Goal: Information Seeking & Learning: Learn about a topic

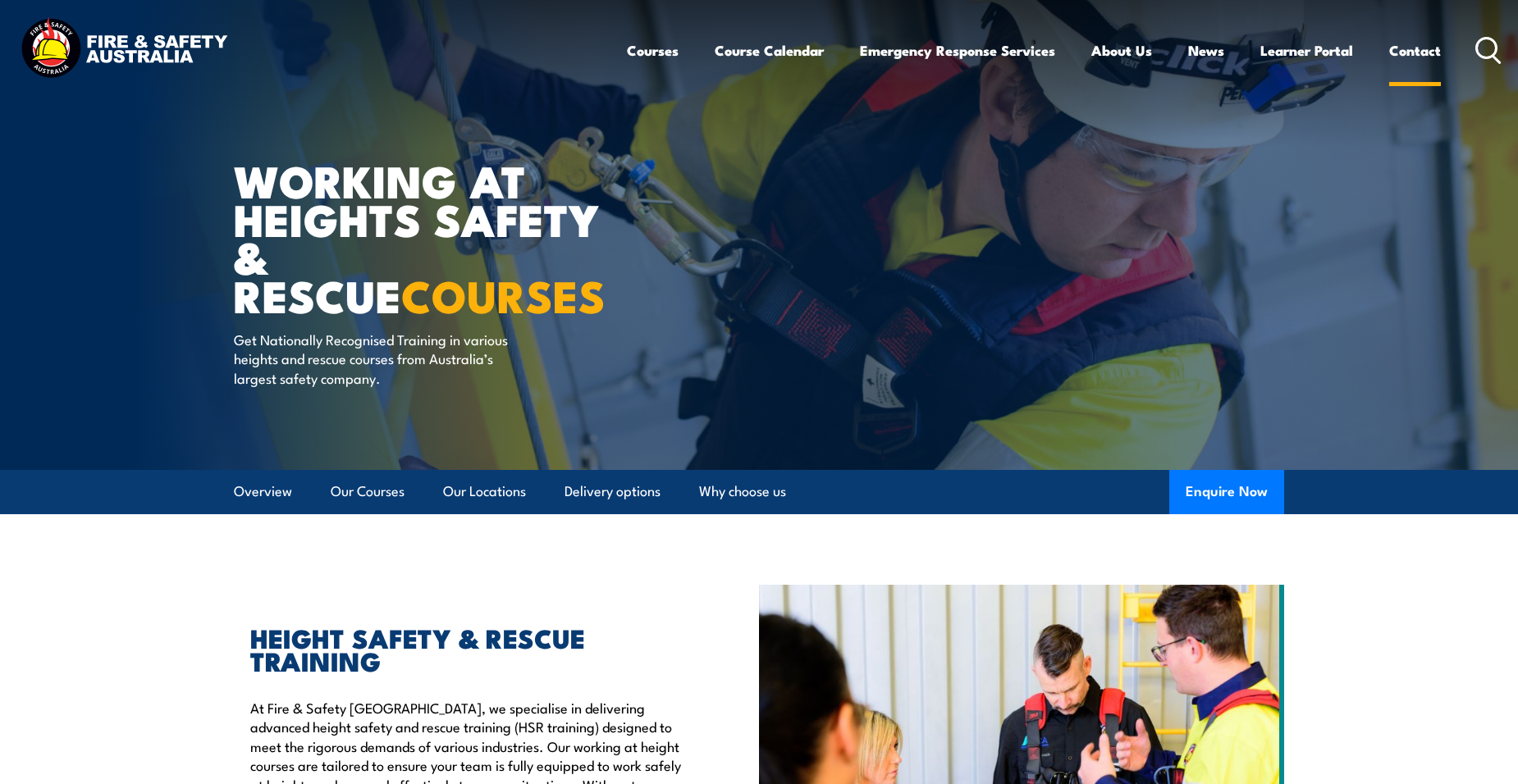
click at [1406, 51] on link "Contact" at bounding box center [1415, 51] width 51 height 43
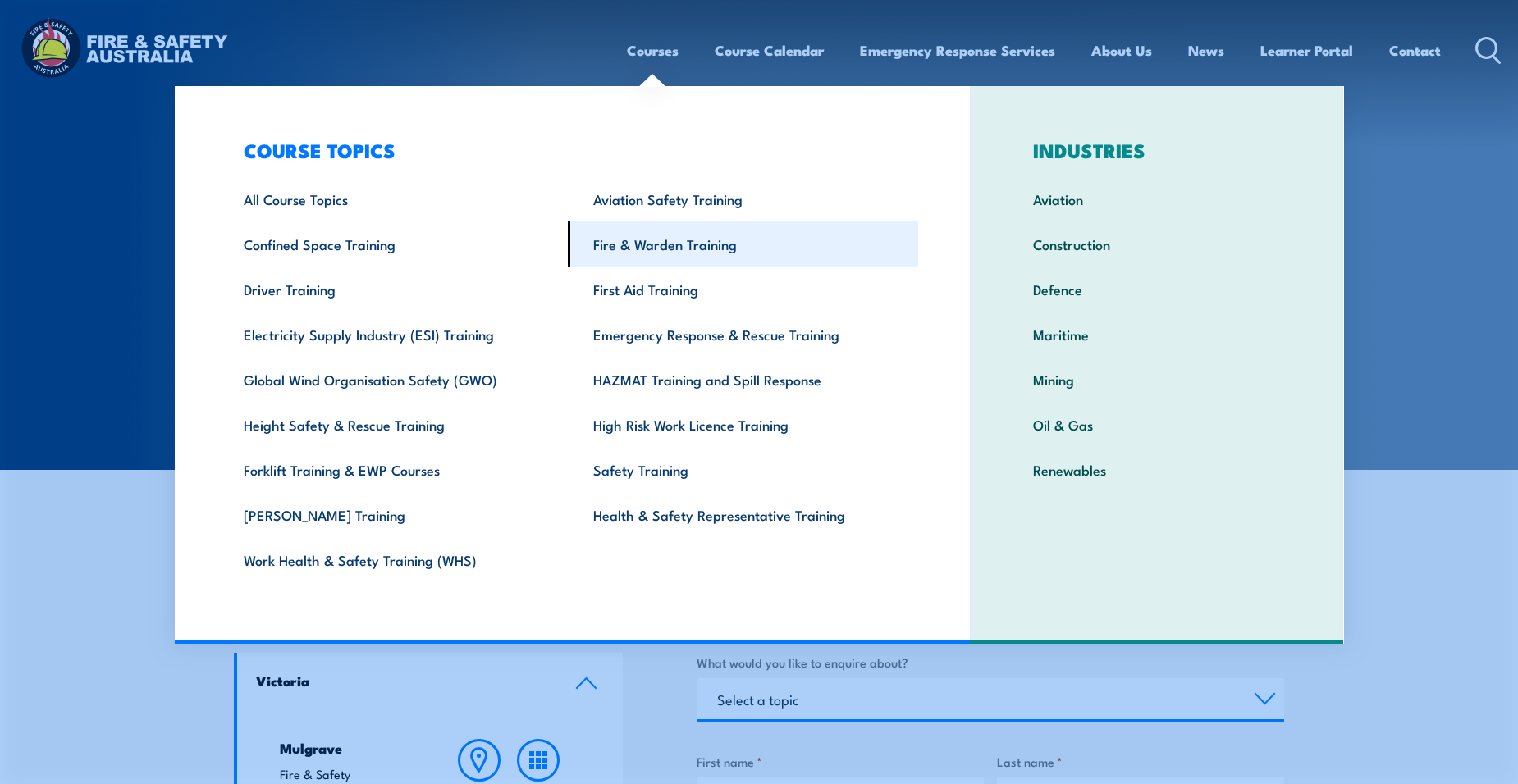
click at [741, 244] on link "Fire & Warden Training" at bounding box center [743, 244] width 351 height 45
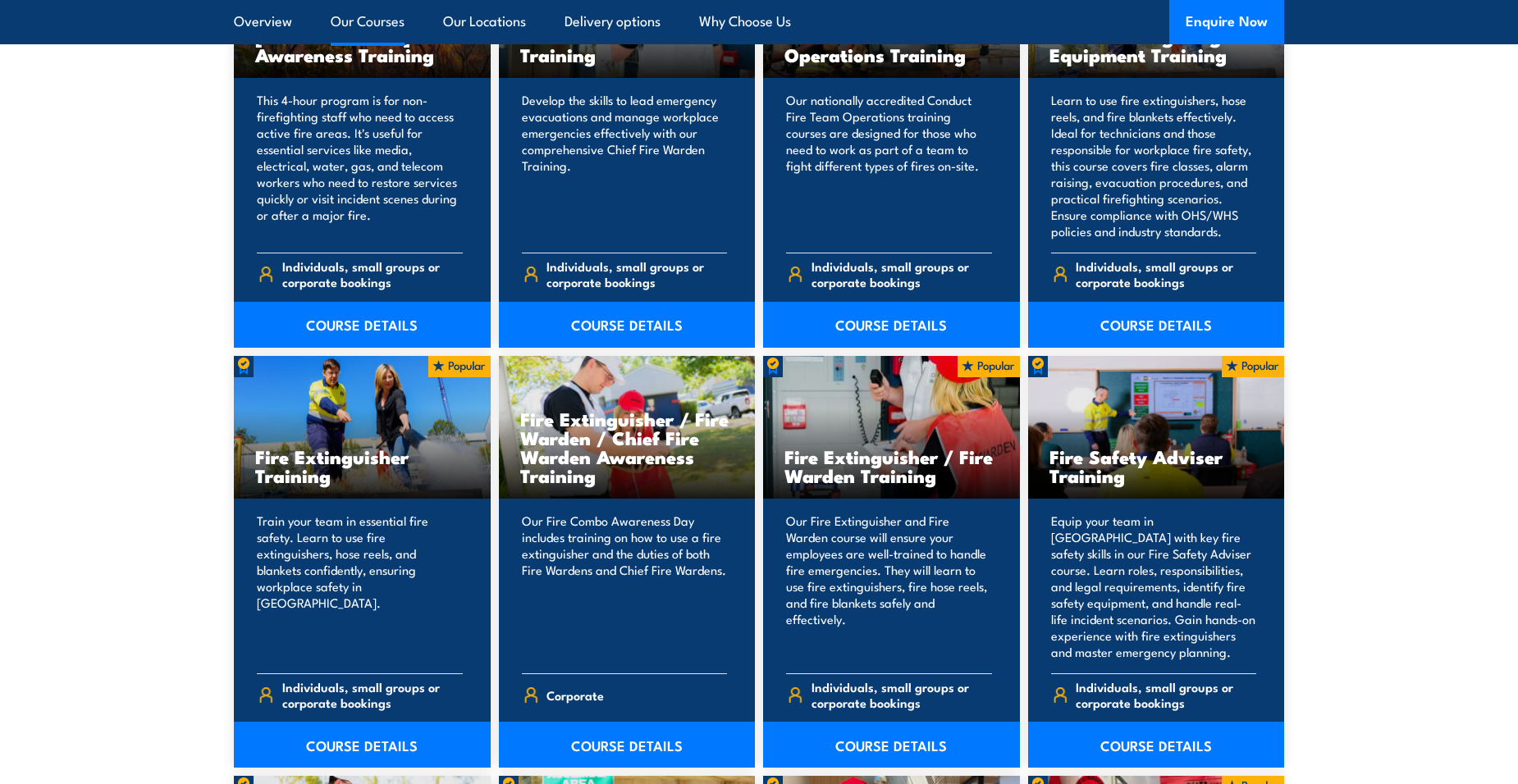
scroll to position [1559, 0]
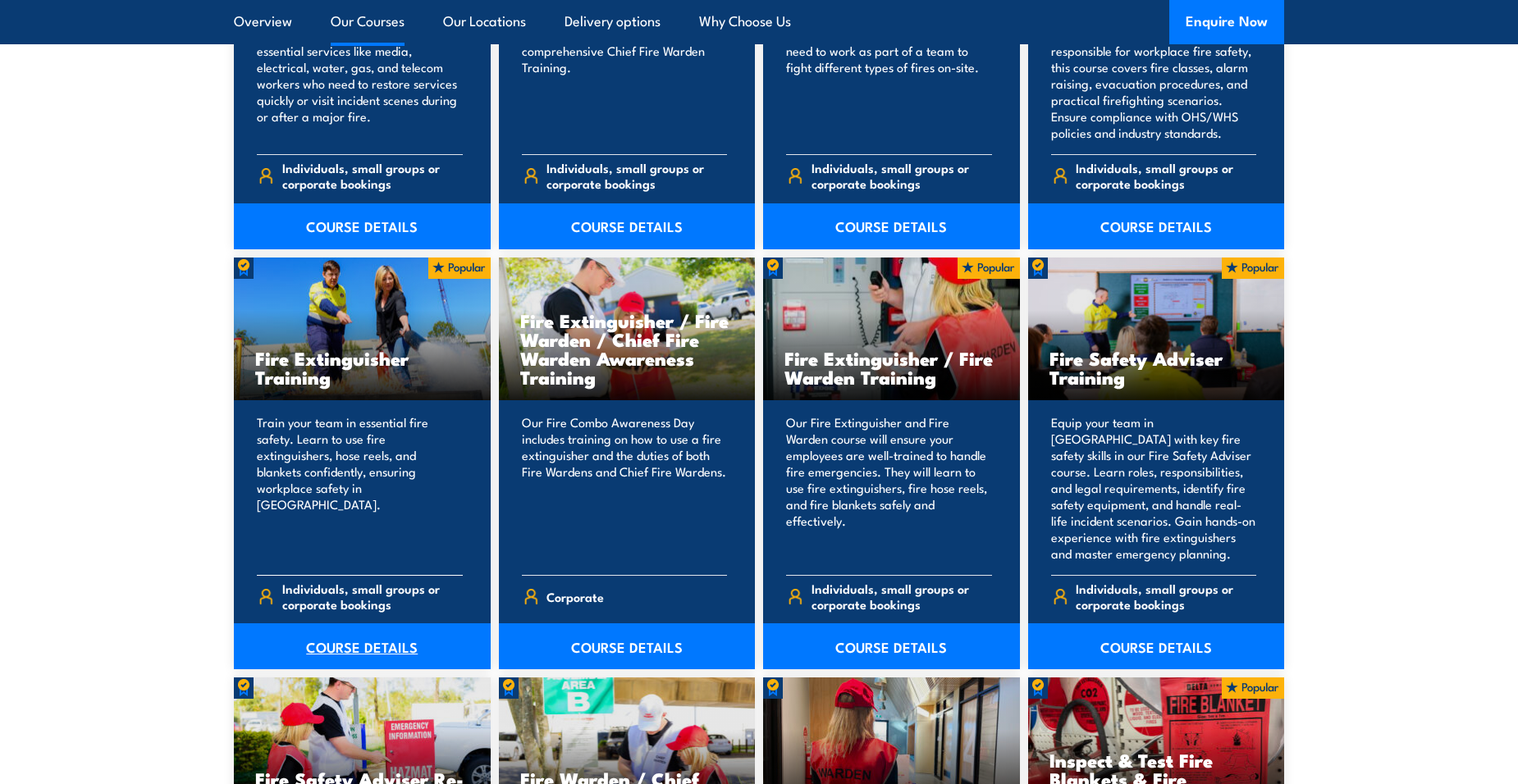
click at [359, 649] on link "COURSE DETAILS" at bounding box center [362, 646] width 257 height 46
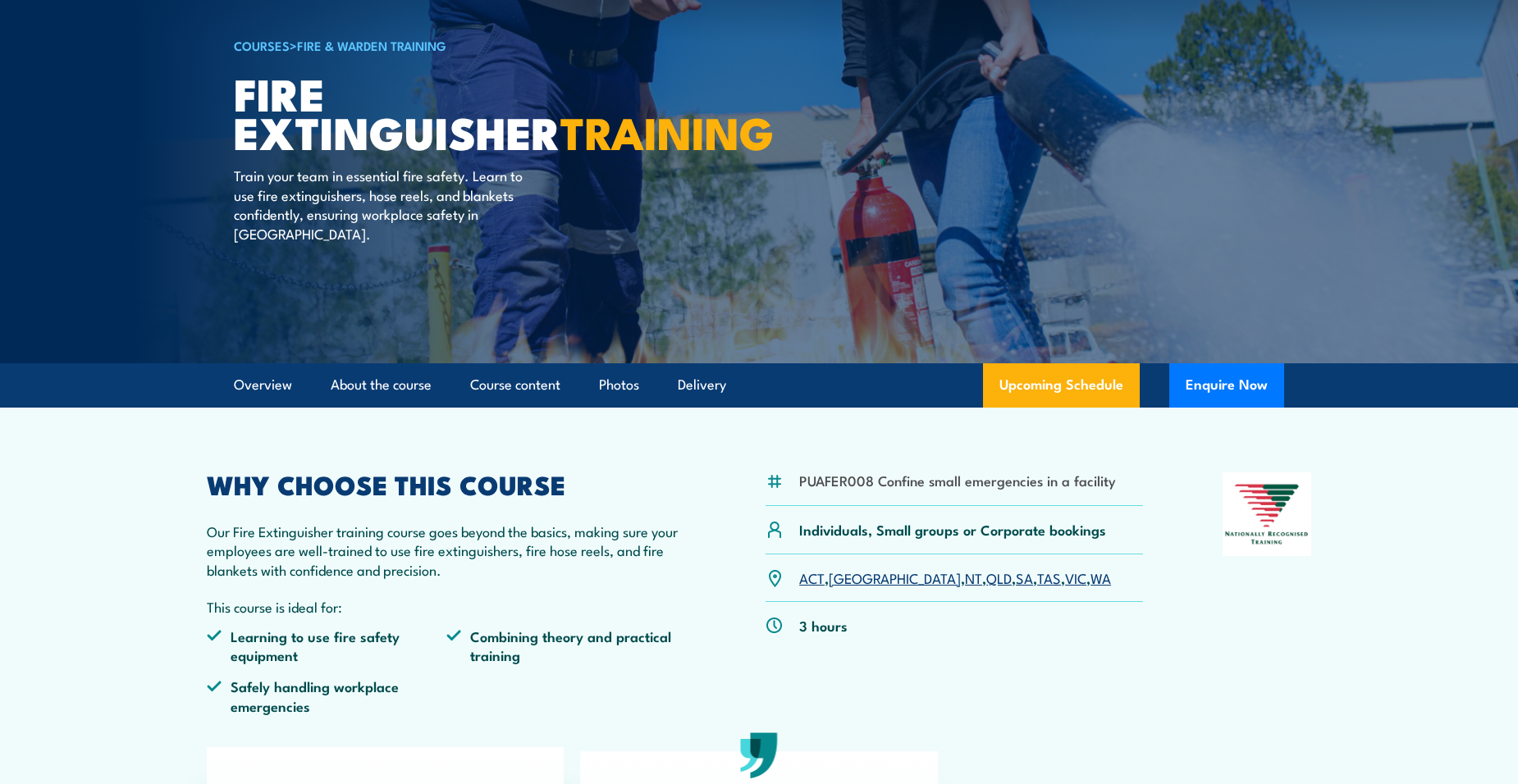
scroll to position [246, 0]
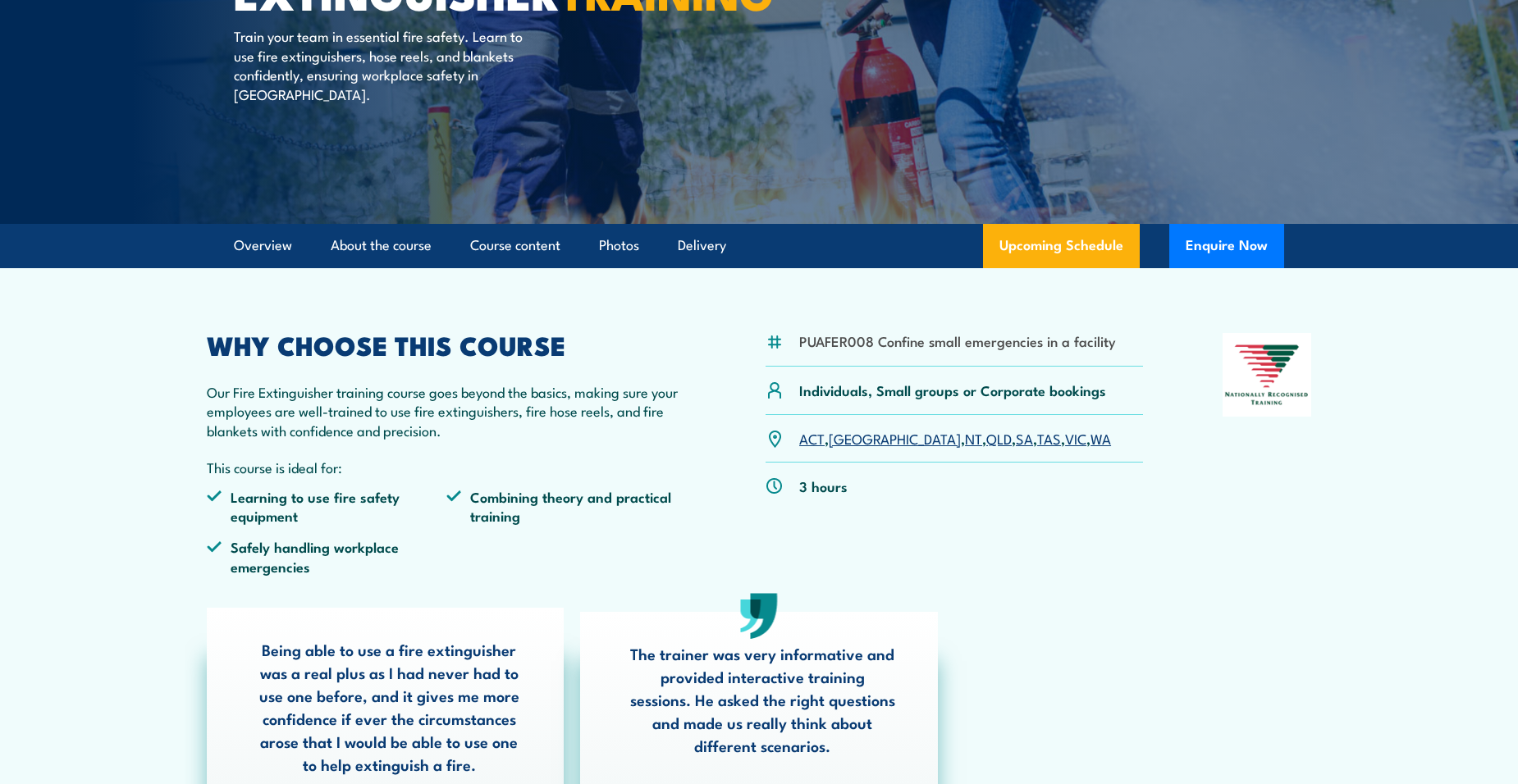
click at [858, 435] on link "NSW" at bounding box center [895, 438] width 132 height 20
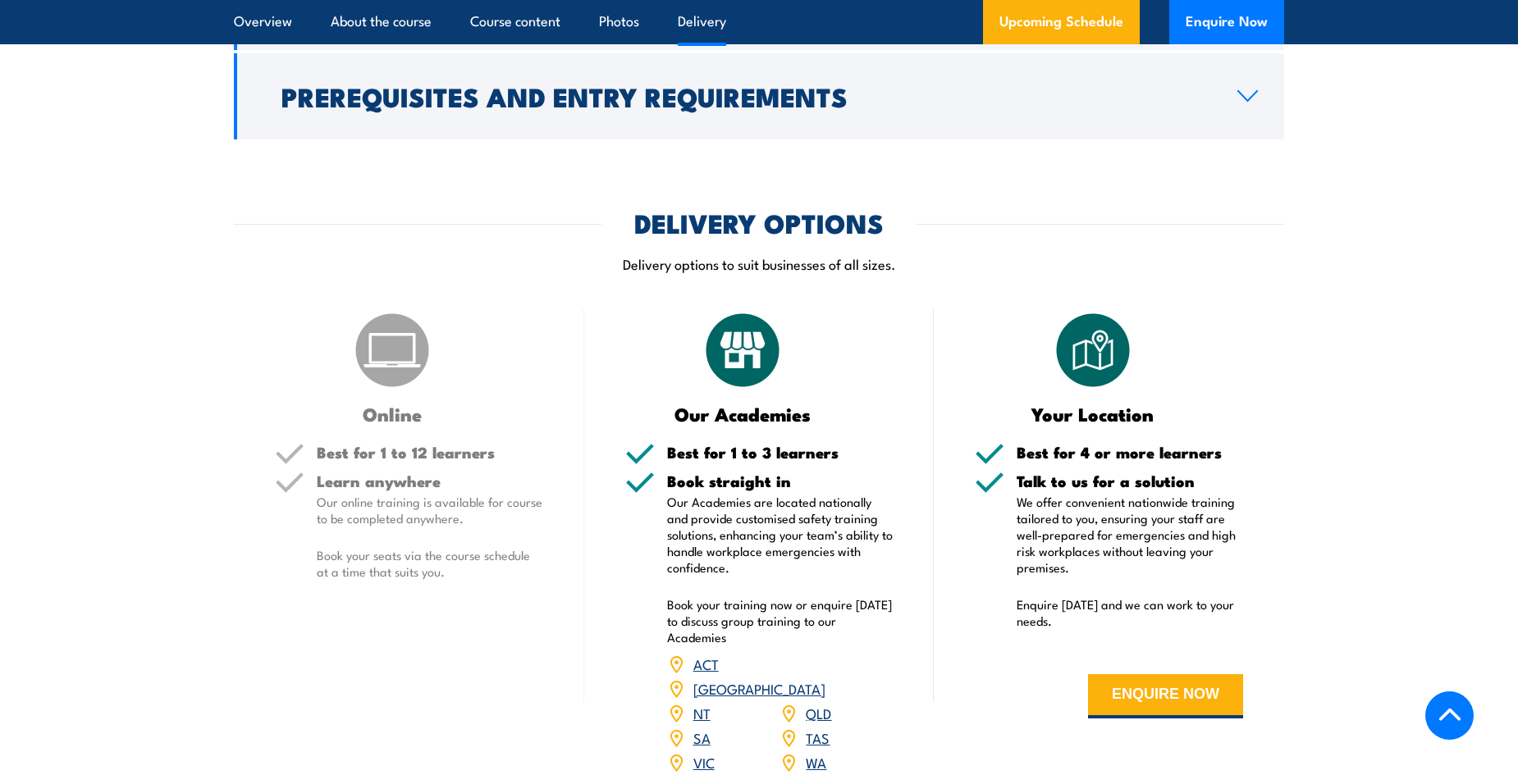
scroll to position [2015, 0]
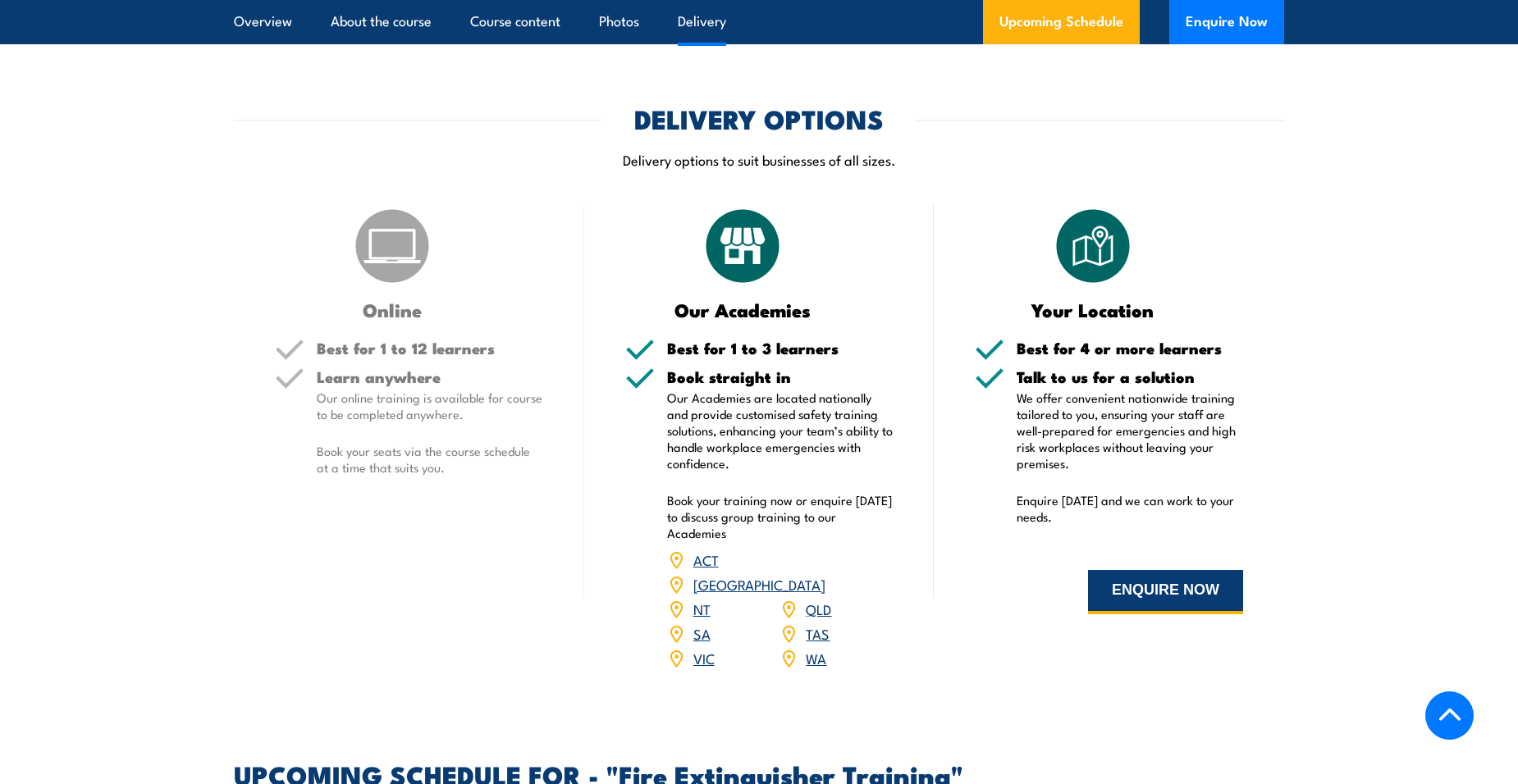
click at [1186, 585] on button "ENQUIRE NOW" at bounding box center [1166, 592] width 155 height 44
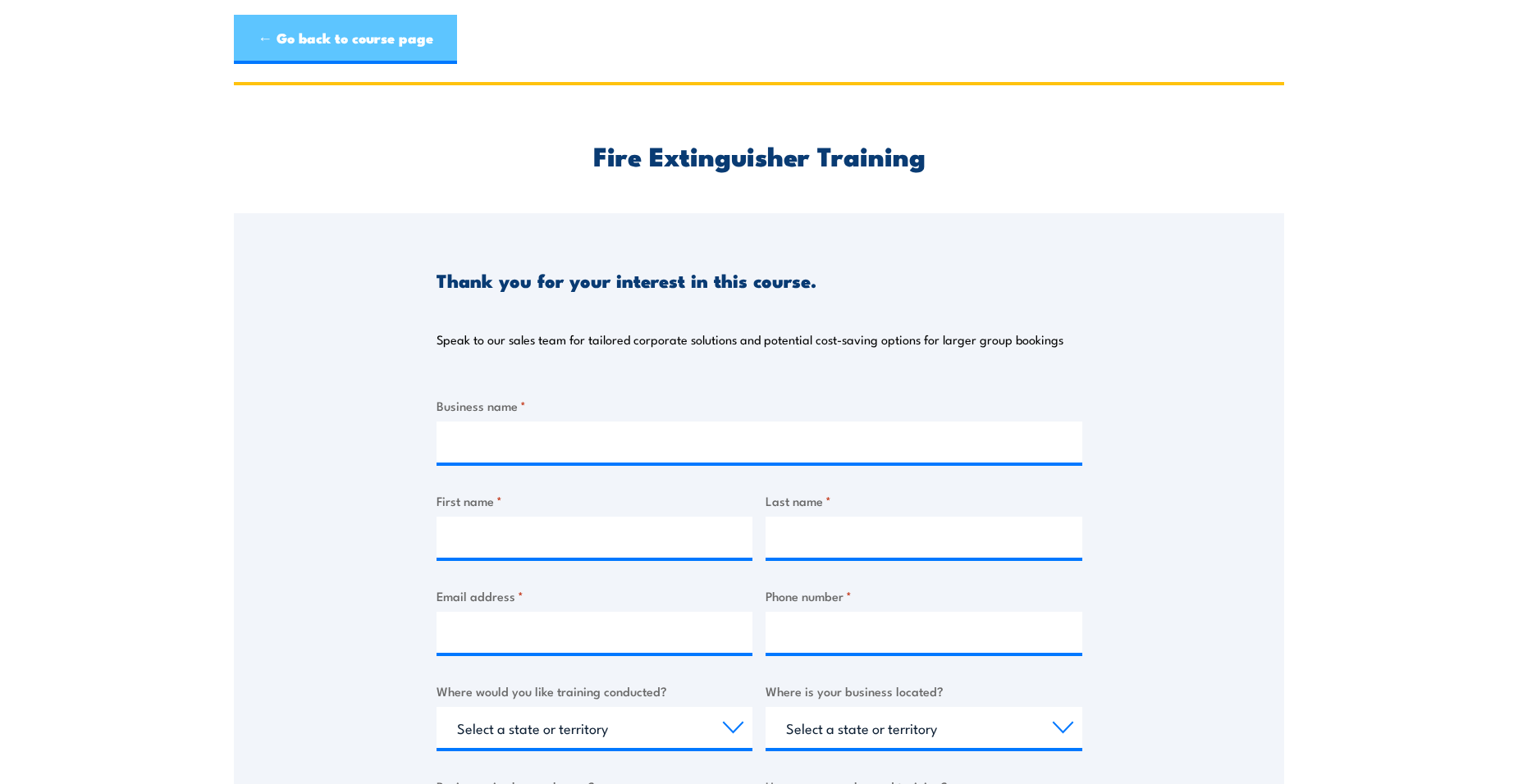
click at [305, 44] on link "← Go back to course page" at bounding box center [345, 39] width 223 height 49
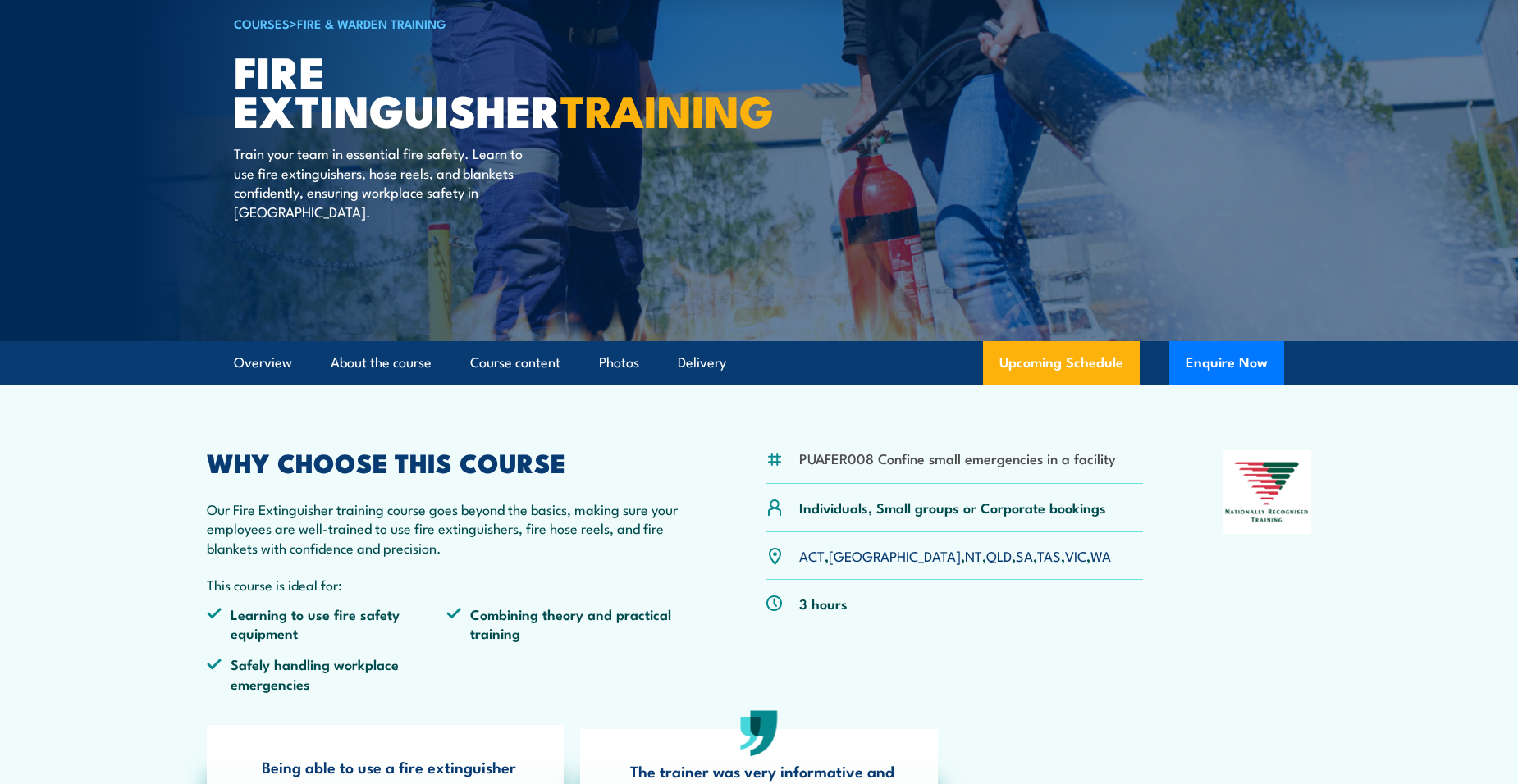
scroll to position [128, 0]
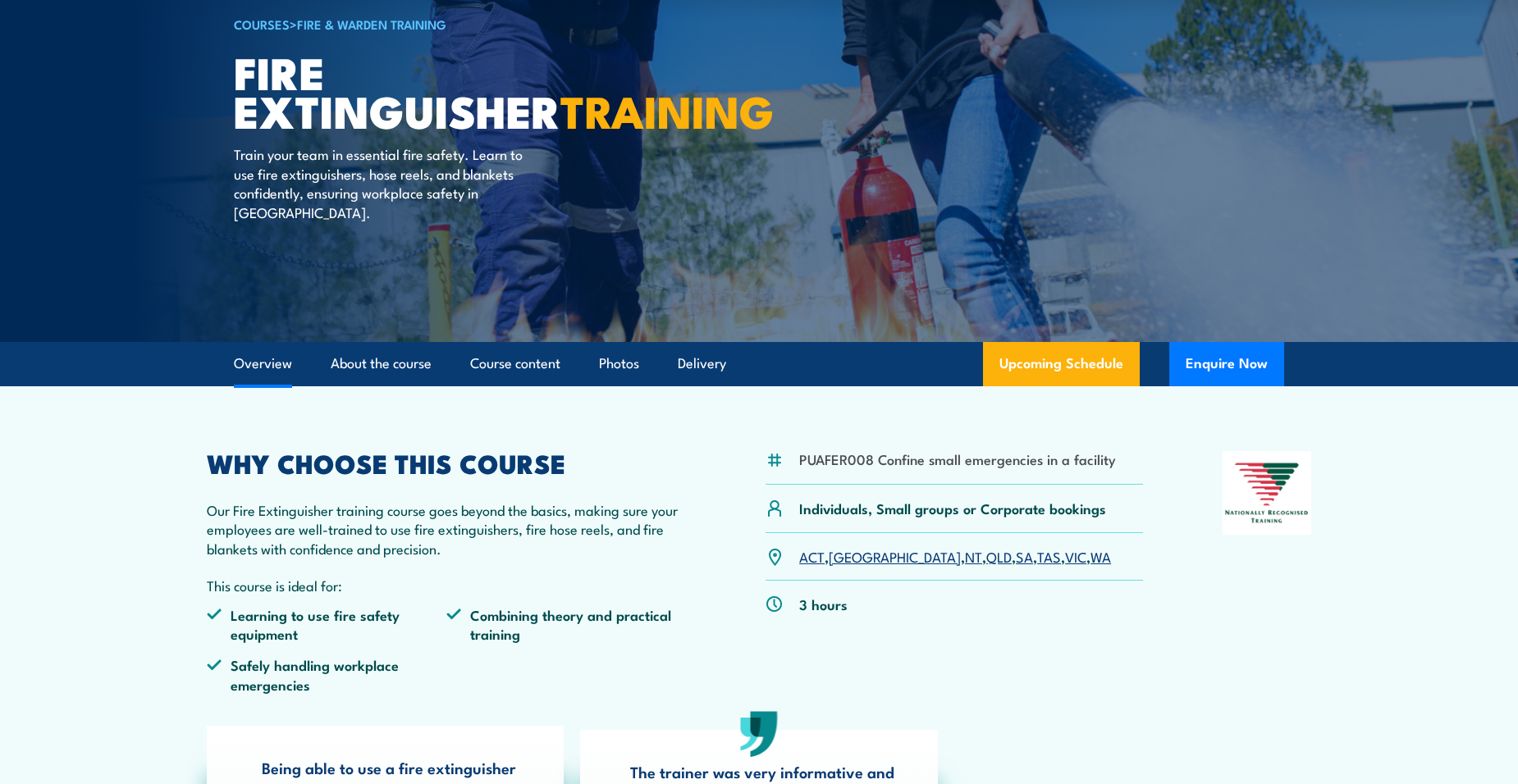
click at [277, 360] on link "Overview" at bounding box center [263, 364] width 58 height 43
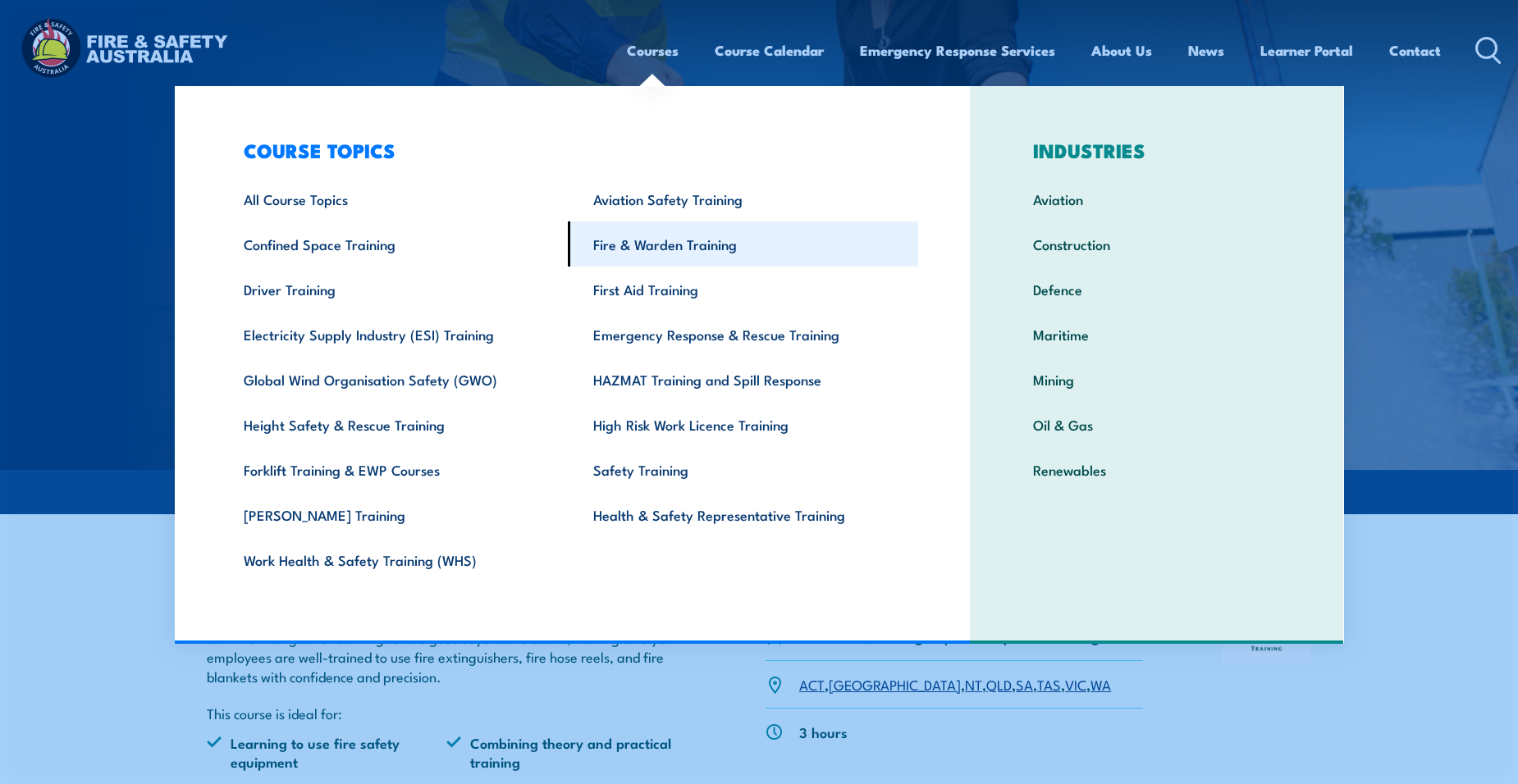
click at [634, 249] on link "Fire & Warden Training" at bounding box center [743, 244] width 351 height 45
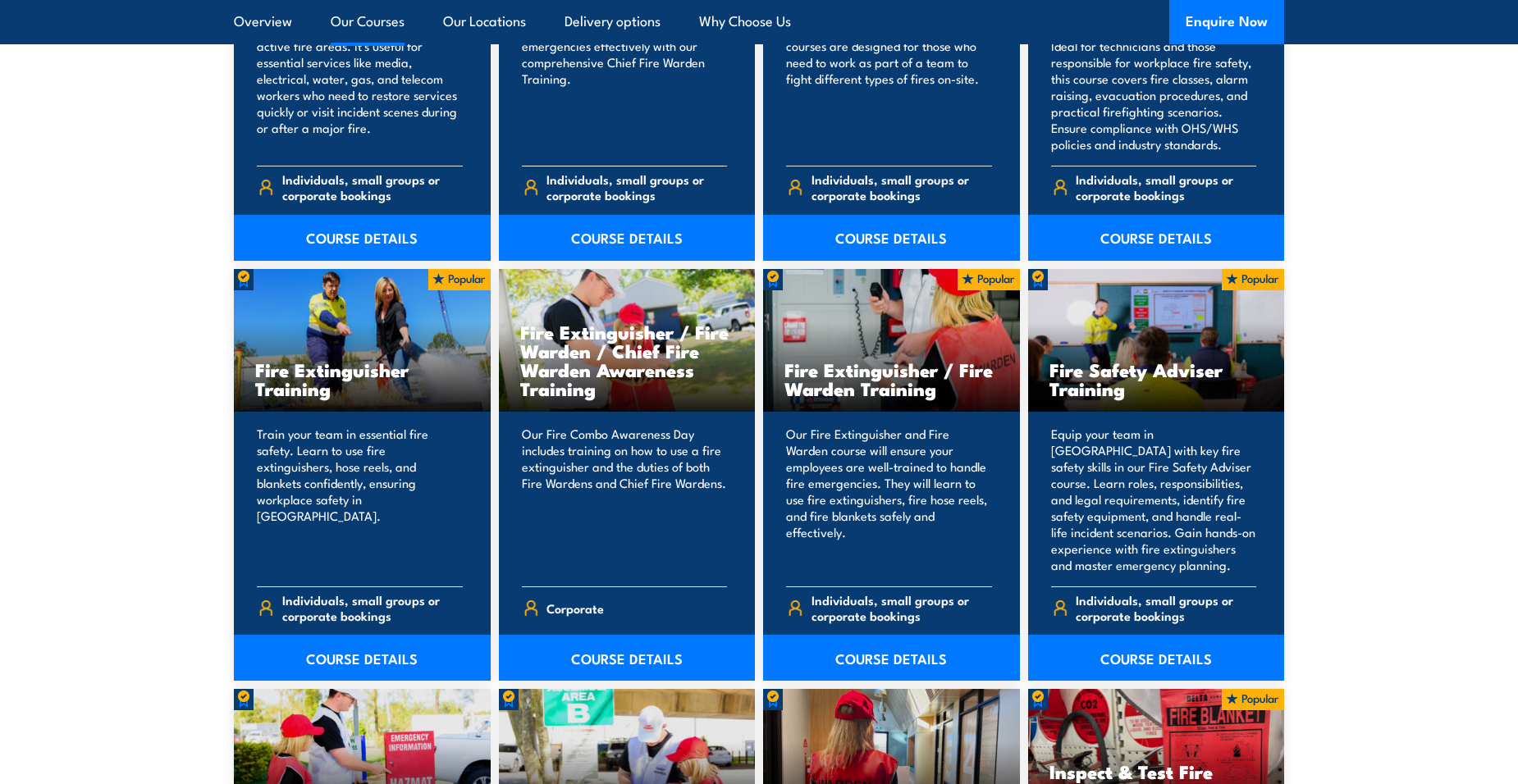
scroll to position [1641, 0]
